Goal: Task Accomplishment & Management: Manage account settings

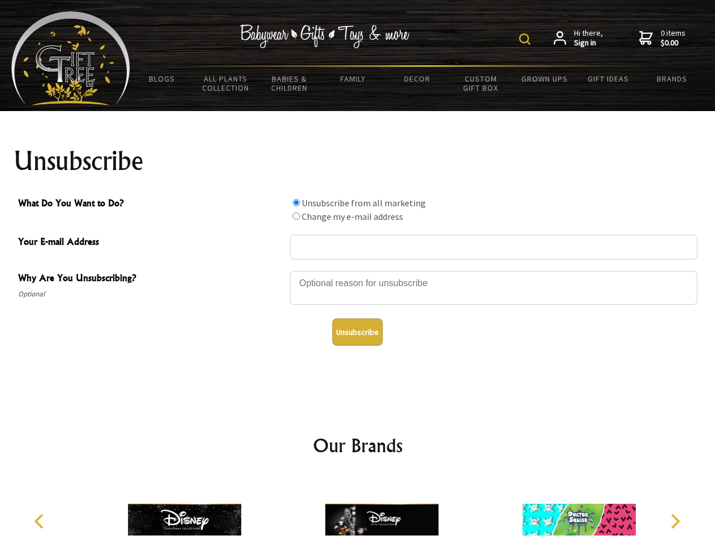
click at [527, 39] on img at bounding box center [524, 38] width 11 height 11
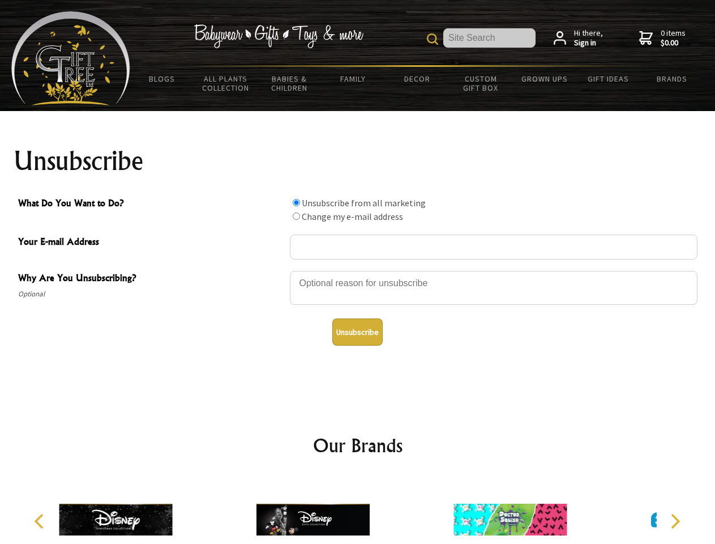
click at [358, 270] on div at bounding box center [494, 290] width 408 height 40
click at [296, 202] on input "What Do You Want to Do?" at bounding box center [296, 202] width 7 height 7
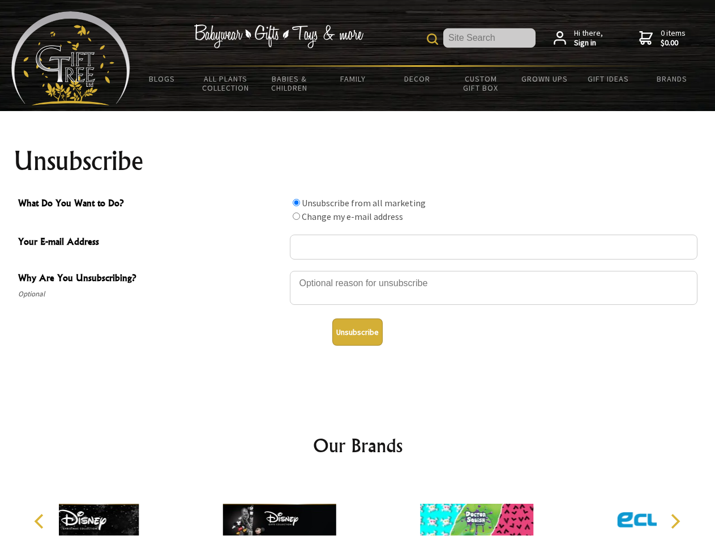
click at [296, 216] on input "What Do You Want to Do?" at bounding box center [296, 215] width 7 height 7
radio input "true"
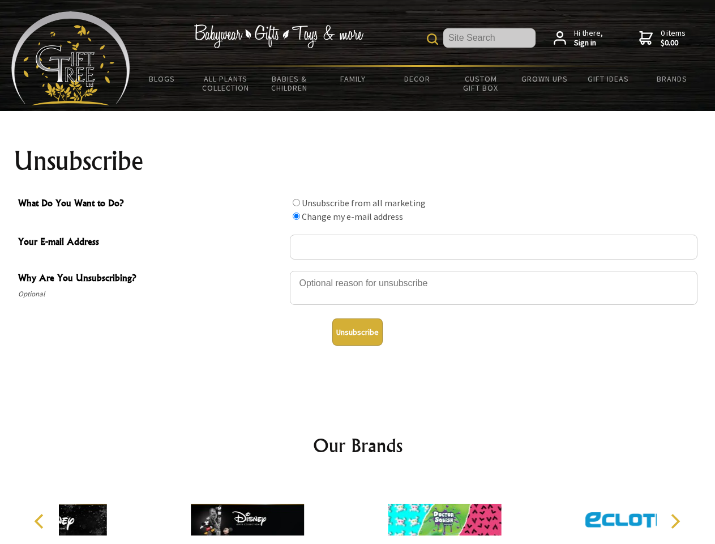
click at [357, 332] on button "Unsubscribe" at bounding box center [357, 331] width 50 height 27
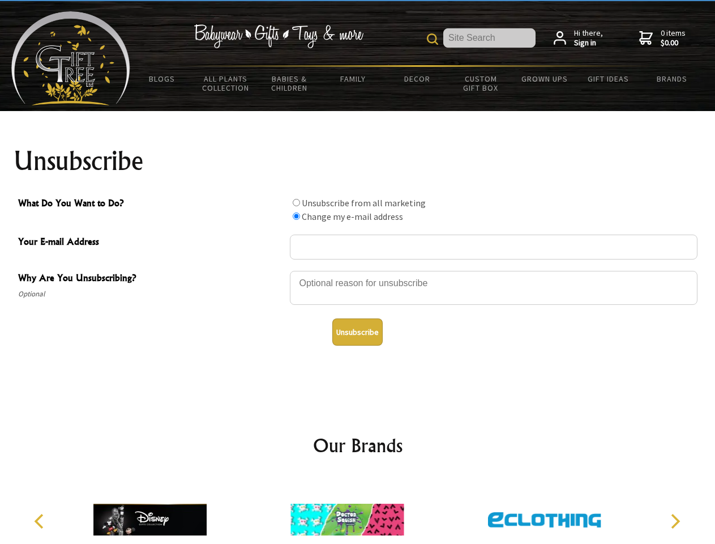
click at [41, 521] on icon "Previous" at bounding box center [40, 521] width 15 height 15
click at [675, 521] on icon "Next" at bounding box center [674, 521] width 15 height 15
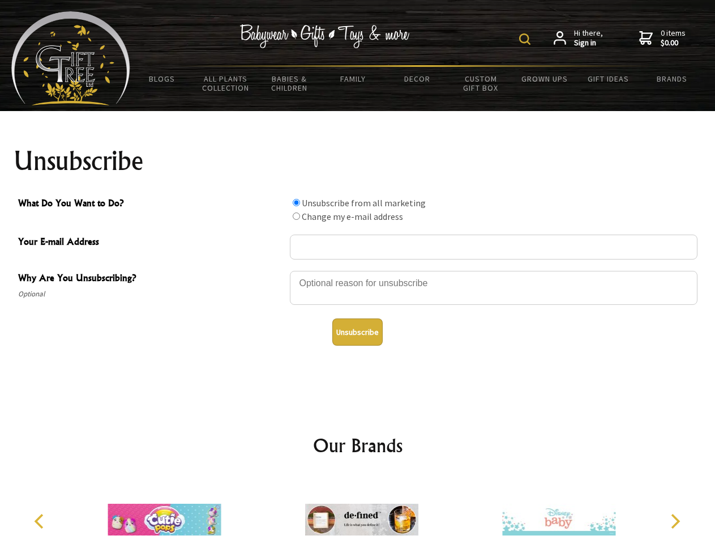
click at [527, 39] on img at bounding box center [524, 38] width 11 height 11
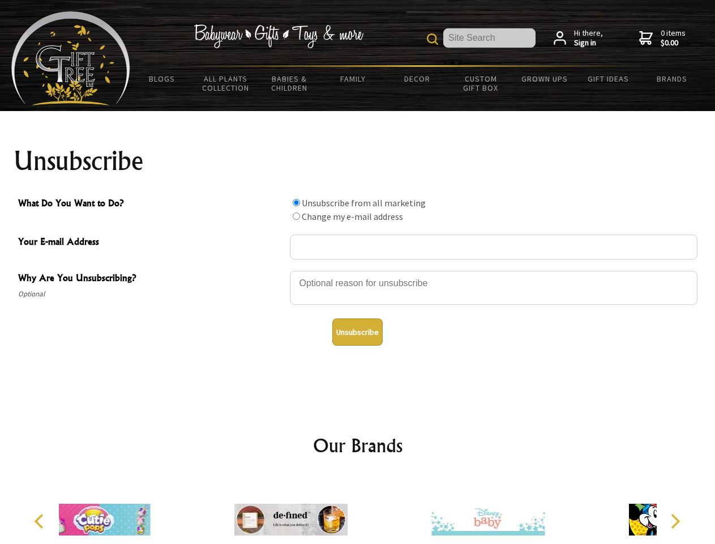
click at [358, 270] on div at bounding box center [494, 290] width 408 height 40
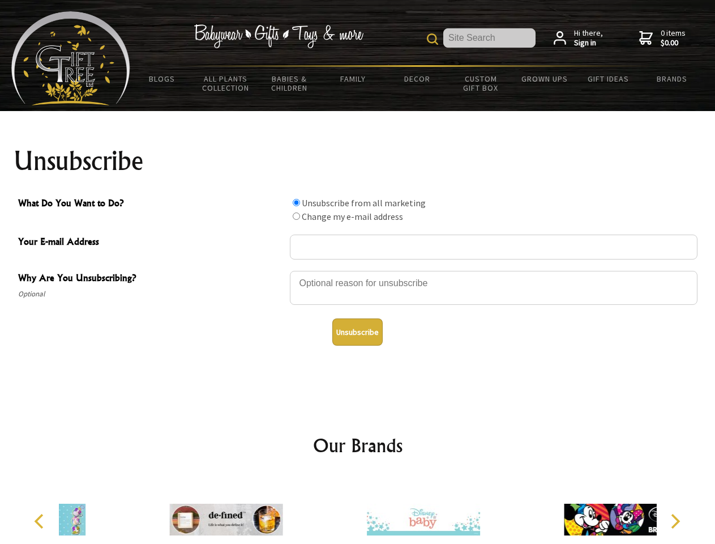
click at [296, 202] on input "What Do You Want to Do?" at bounding box center [296, 202] width 7 height 7
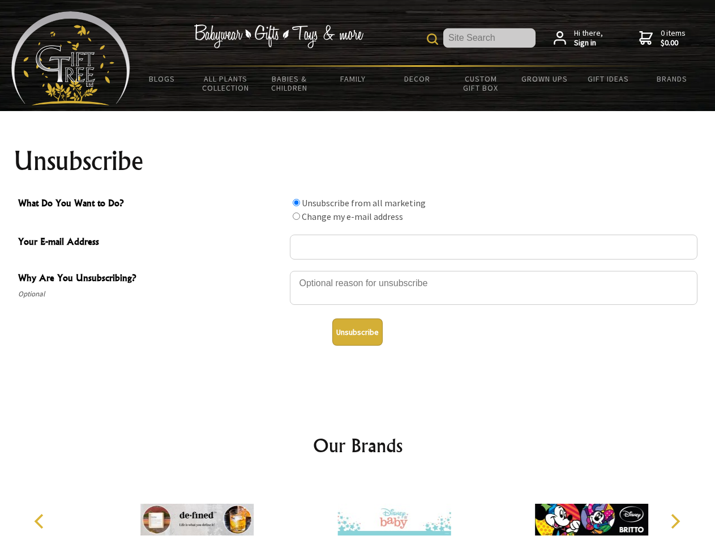
click at [296, 216] on input "What Do You Want to Do?" at bounding box center [296, 215] width 7 height 7
radio input "true"
click at [357, 332] on button "Unsubscribe" at bounding box center [357, 331] width 50 height 27
click at [41, 521] on icon "Previous" at bounding box center [40, 521] width 15 height 15
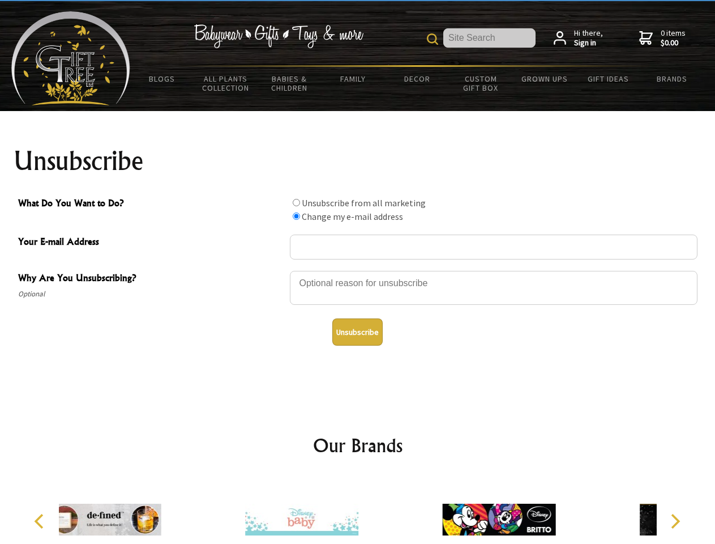
click at [675, 521] on icon "Next" at bounding box center [674, 521] width 15 height 15
